Goal: Go to known website: Go to known website

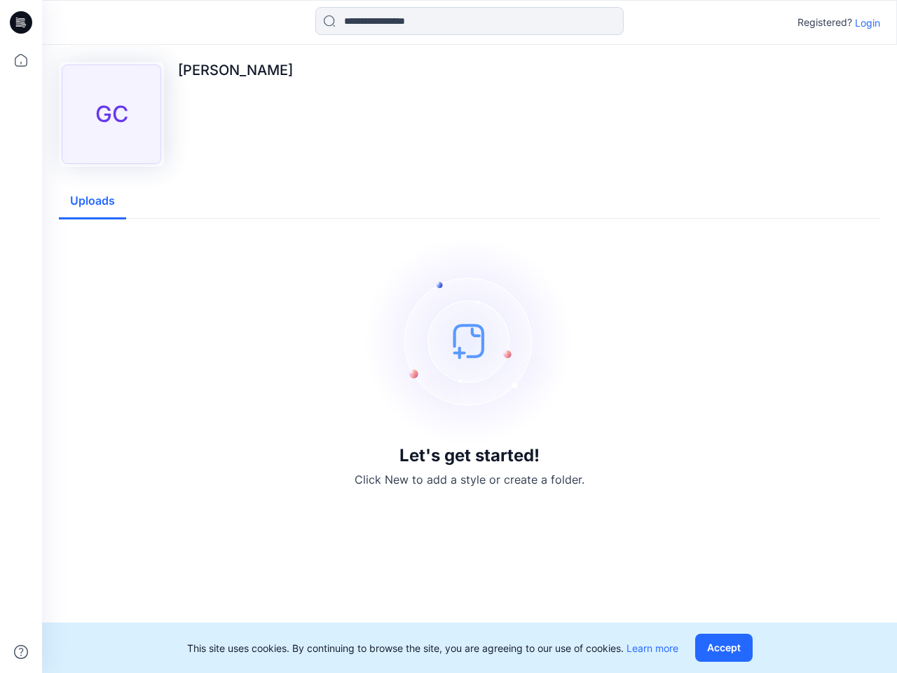
click at [449, 336] on img at bounding box center [469, 341] width 210 height 210
click at [22, 22] on icon at bounding box center [23, 22] width 6 height 1
click at [21, 60] on icon at bounding box center [21, 60] width 31 height 31
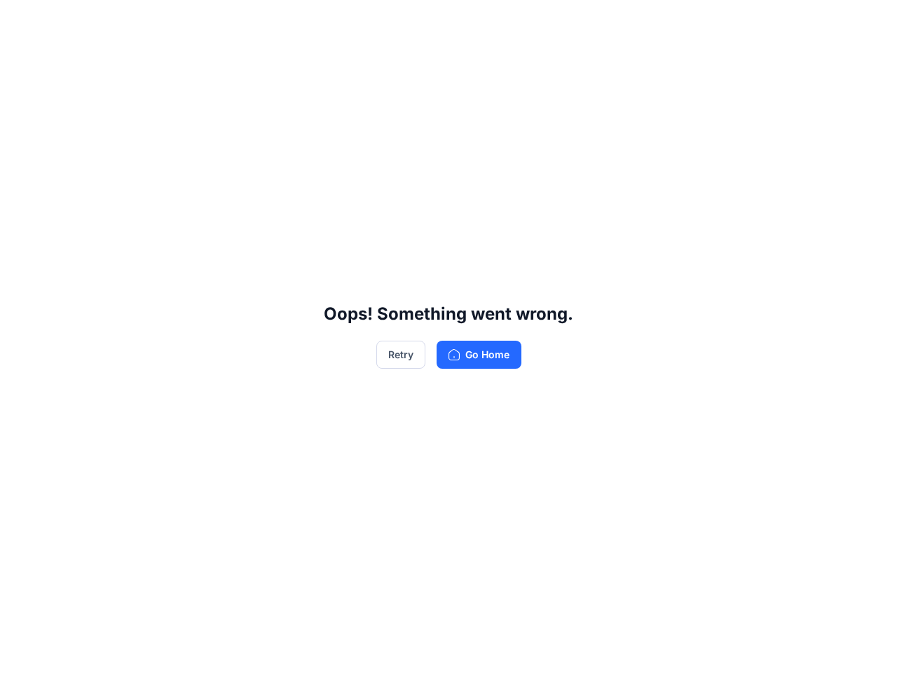
click at [470, 21] on div "Oops! Something went wrong. Retry Go Home" at bounding box center [448, 336] width 897 height 673
click at [868, 22] on div "Oops! Something went wrong. Retry Go Home" at bounding box center [448, 336] width 897 height 673
click at [93, 201] on div "Oops! Something went wrong. Retry Go Home" at bounding box center [448, 336] width 897 height 673
click at [727, 648] on div "Oops! Something went wrong. Retry Go Home" at bounding box center [448, 336] width 897 height 673
